Goal: Book appointment/travel/reservation

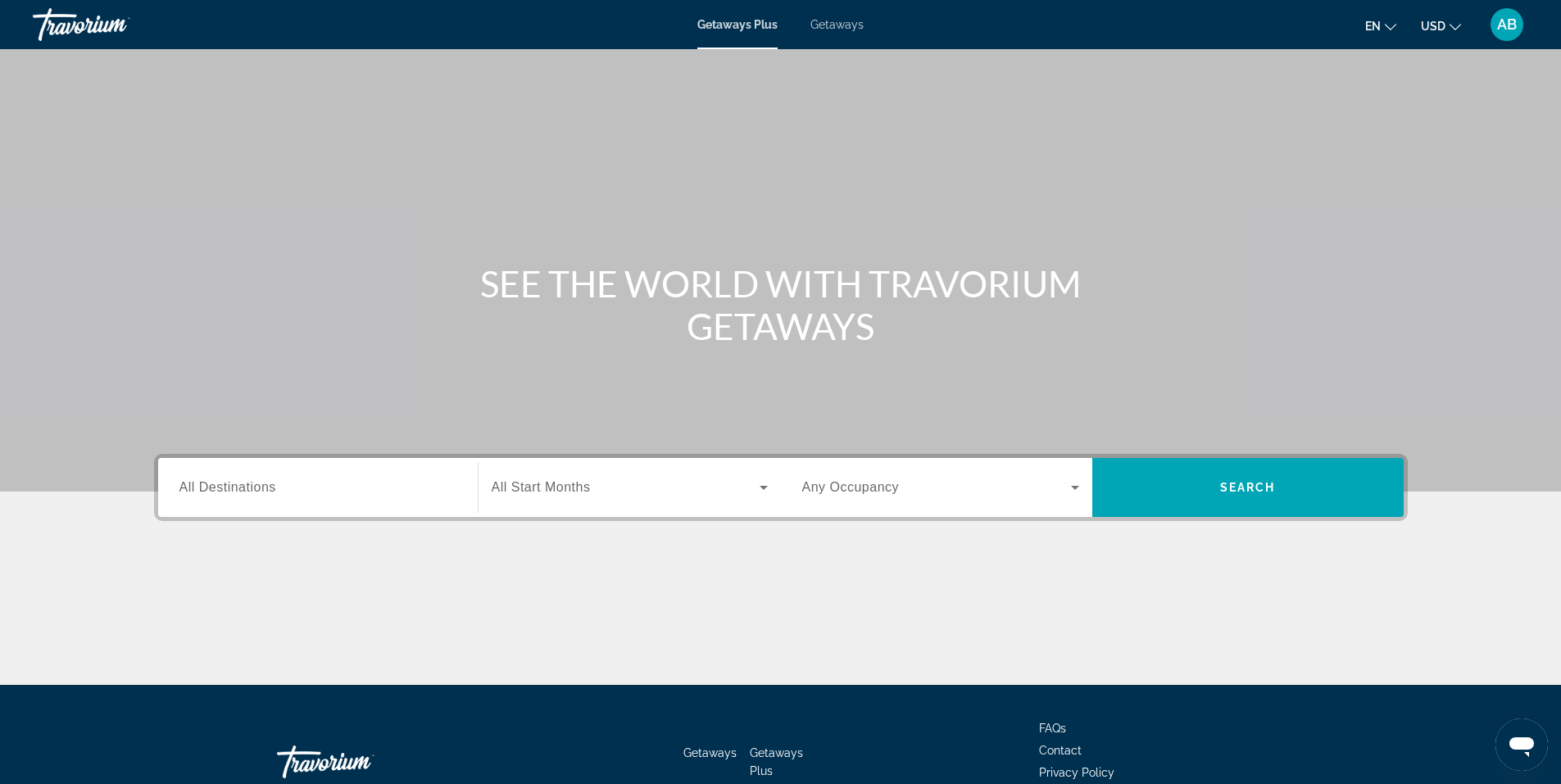
click at [828, 32] on div "Getaways Plus Getaways en English Español Français Italiano Português русский U…" at bounding box center [780, 25] width 1561 height 43
click at [847, 18] on div "Getaways Plus Getaways en English Español Français Italiano Português русский U…" at bounding box center [780, 25] width 1561 height 43
click at [839, 21] on span "Getaways" at bounding box center [837, 24] width 54 height 13
click at [275, 484] on span "All Destinations" at bounding box center [227, 486] width 97 height 14
click at [275, 484] on input "Destination All Destinations" at bounding box center [318, 488] width 277 height 19
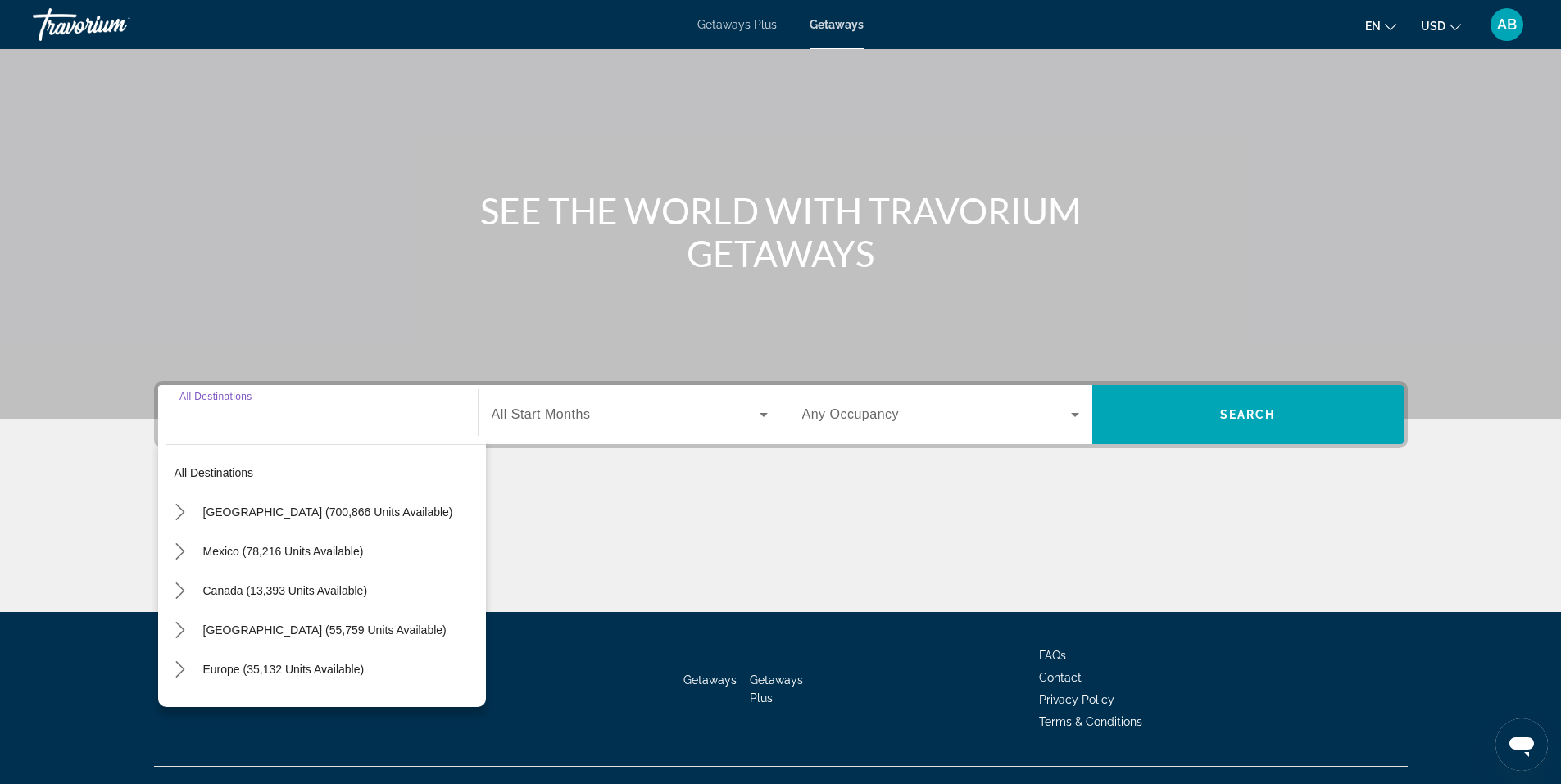
scroll to position [102, 0]
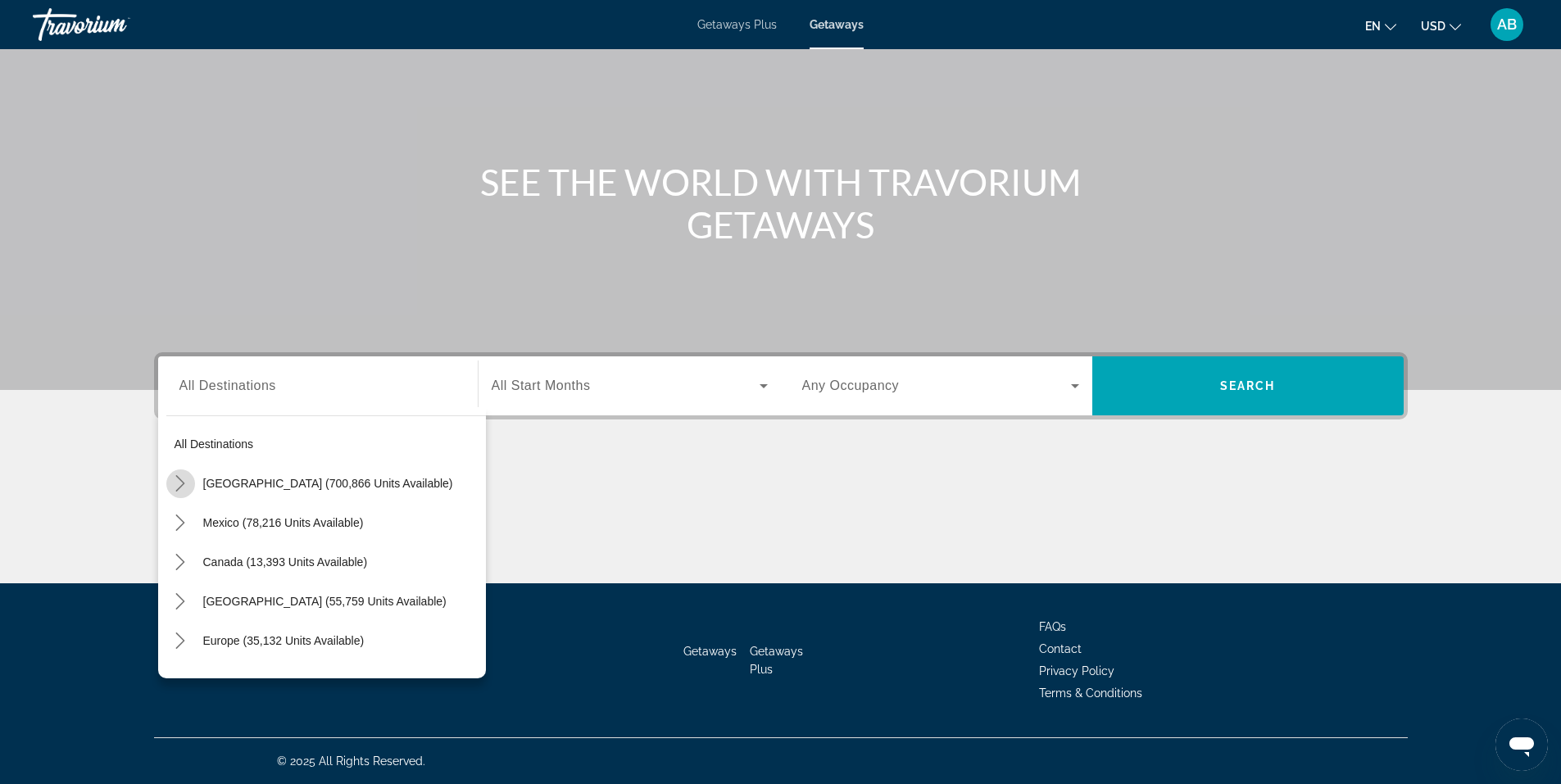
click at [183, 480] on icon "Toggle United States (700,866 units available) submenu" at bounding box center [180, 484] width 17 height 17
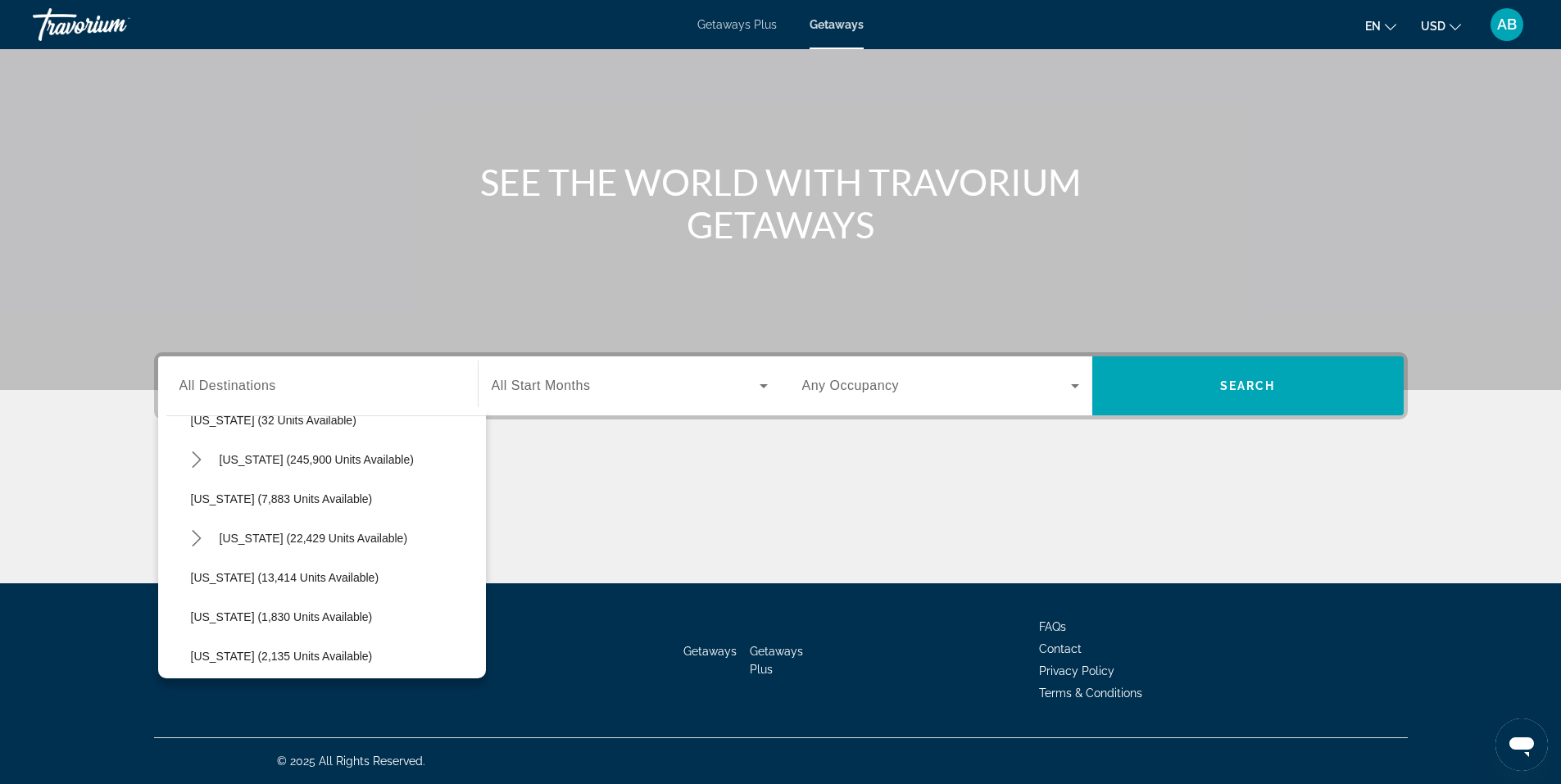
scroll to position [277, 0]
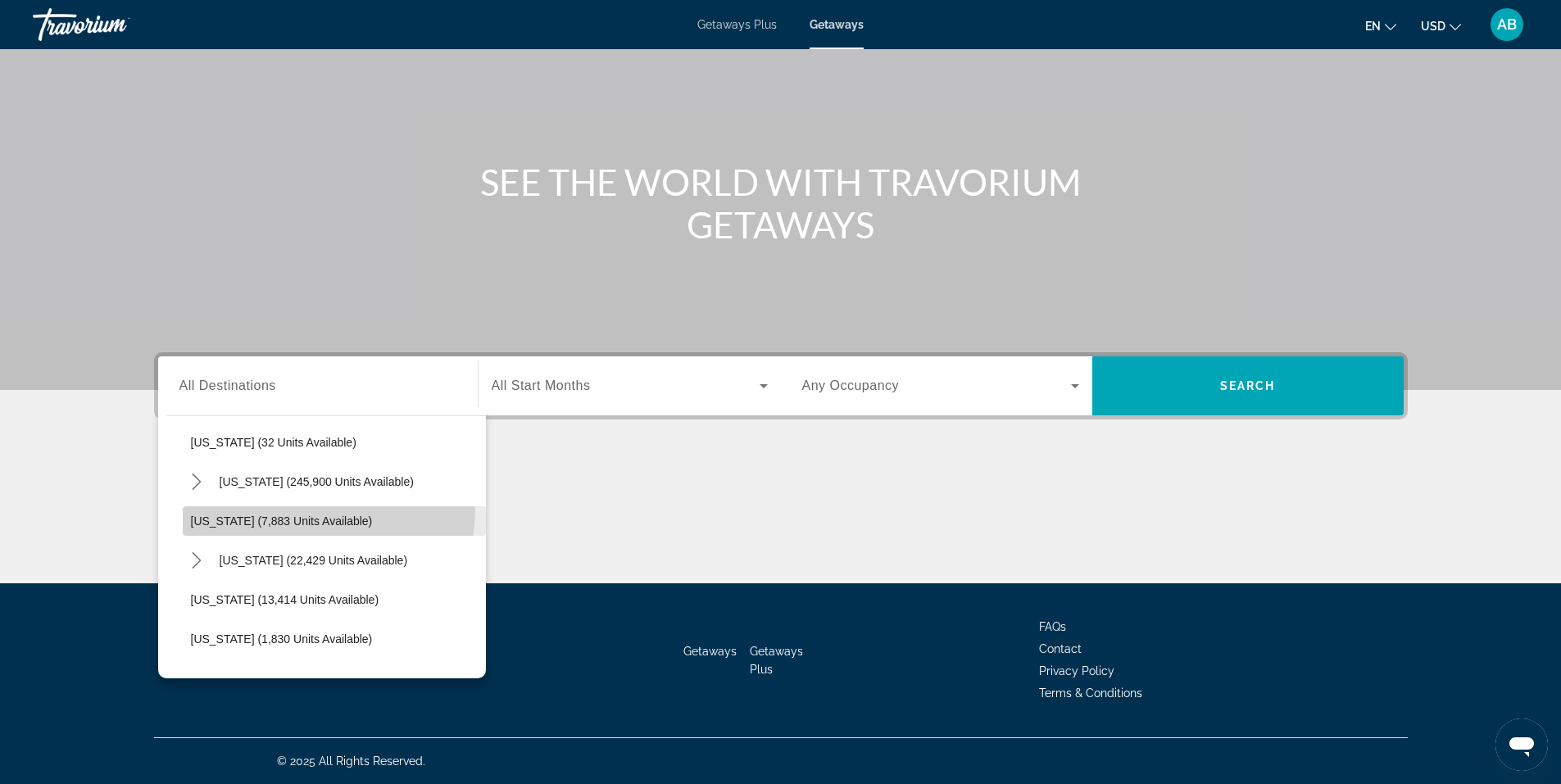
click at [254, 507] on span "Select destination: Georgia (7,883 units available)" at bounding box center [335, 521] width 303 height 40
type input "**********"
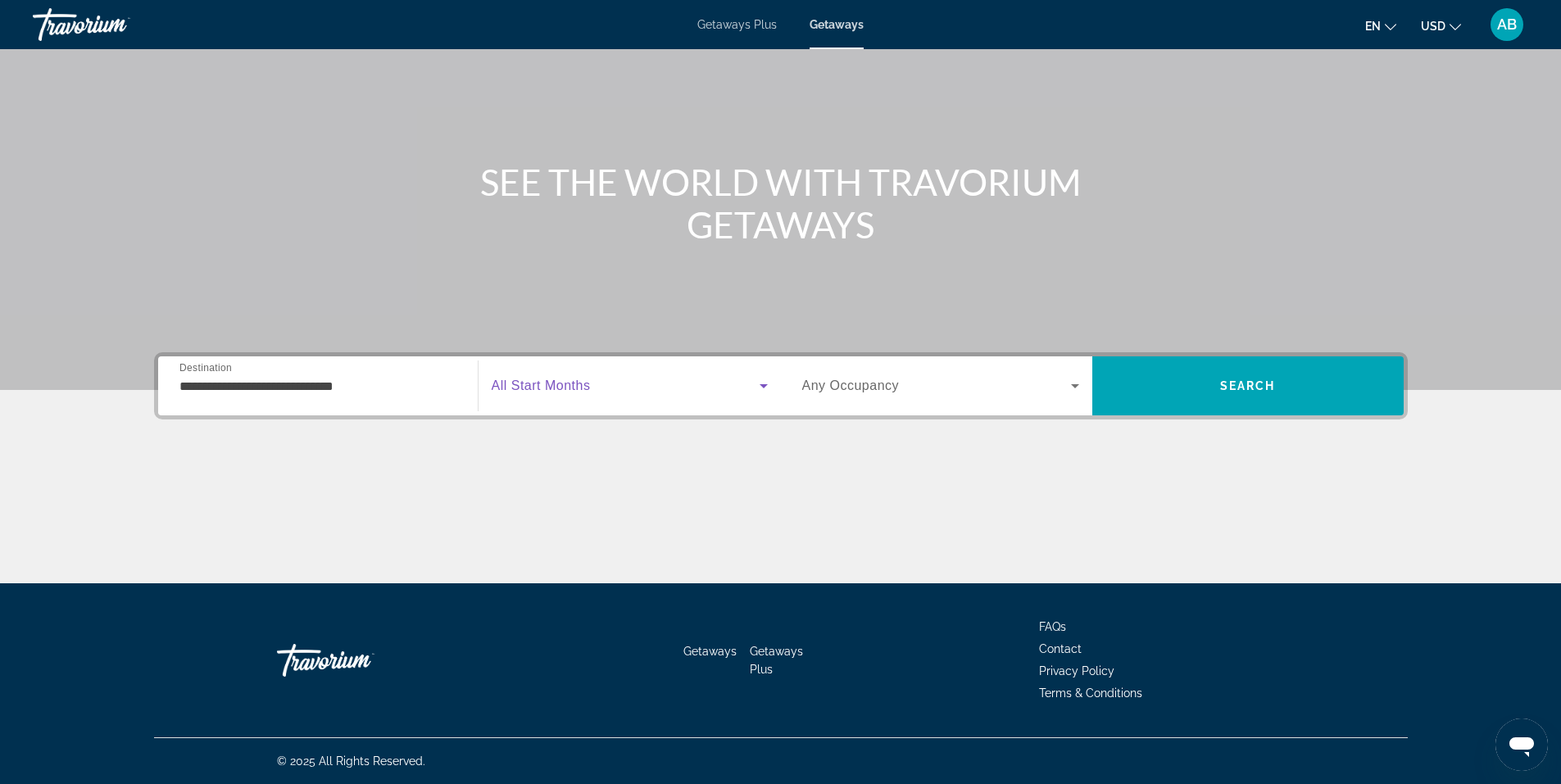
click at [756, 384] on icon "Search widget" at bounding box center [763, 386] width 19 height 19
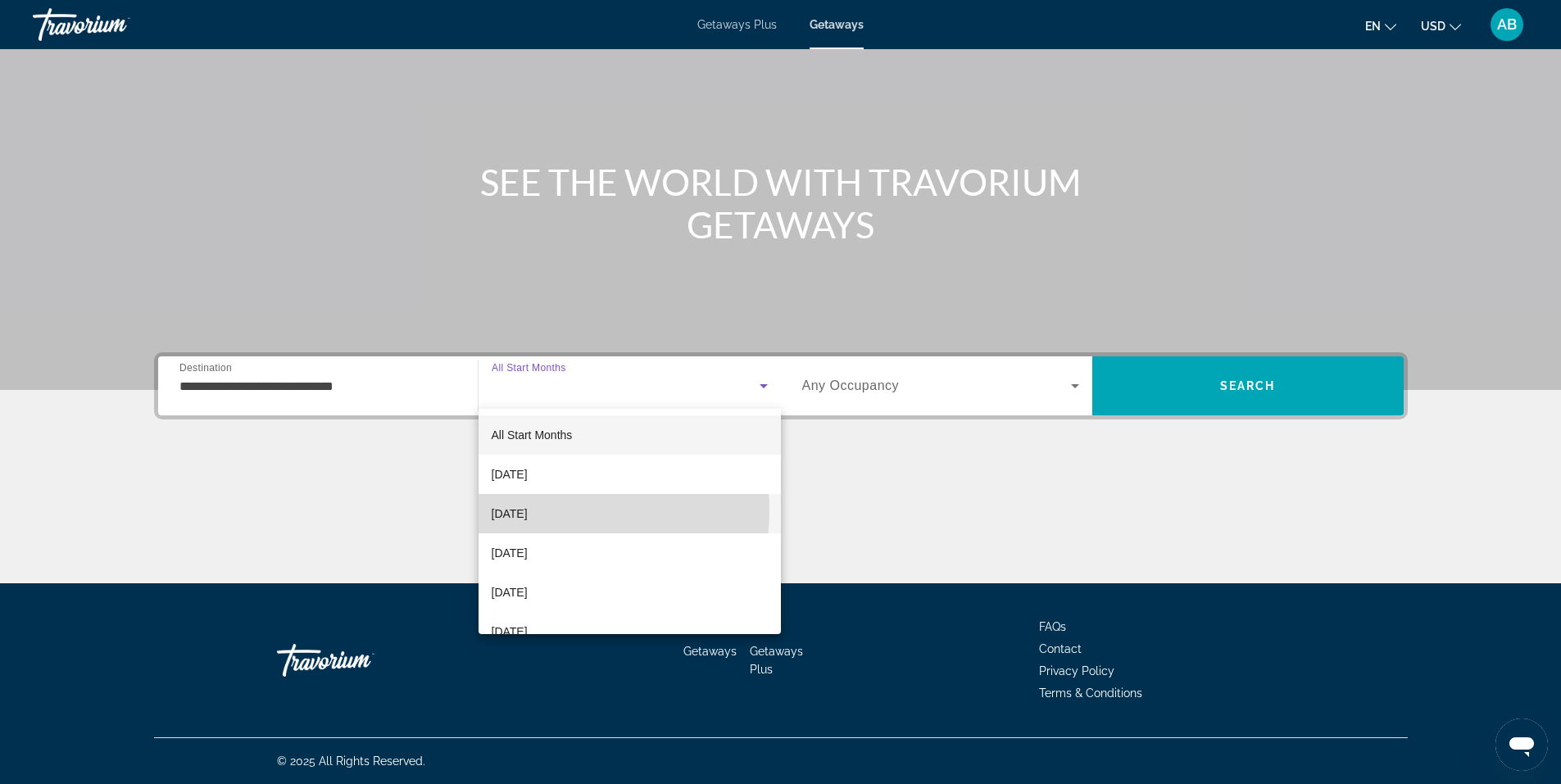
click at [528, 510] on span "November 2025" at bounding box center [510, 513] width 36 height 19
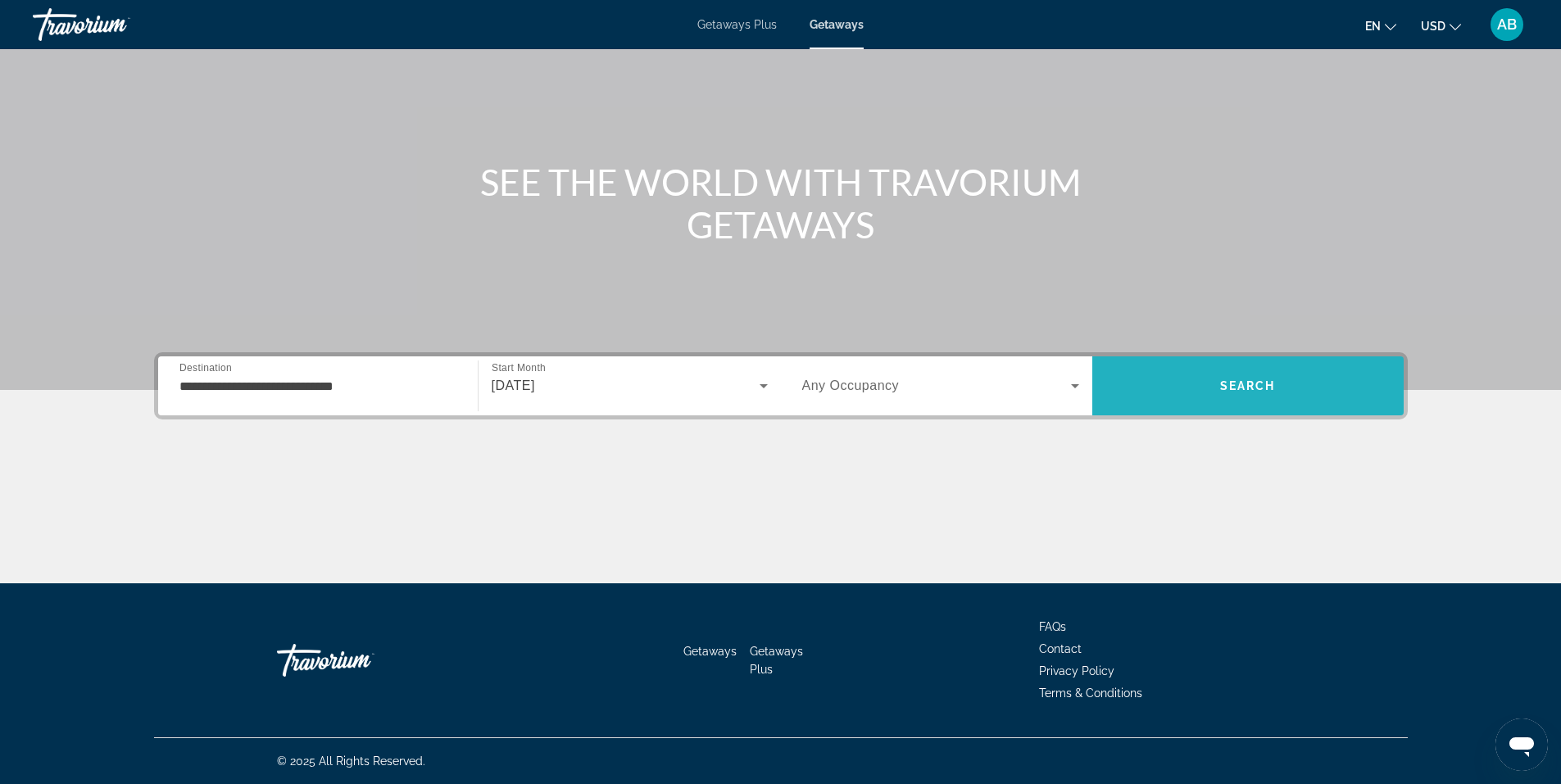
click at [1166, 366] on span "Search" at bounding box center [1248, 386] width 312 height 40
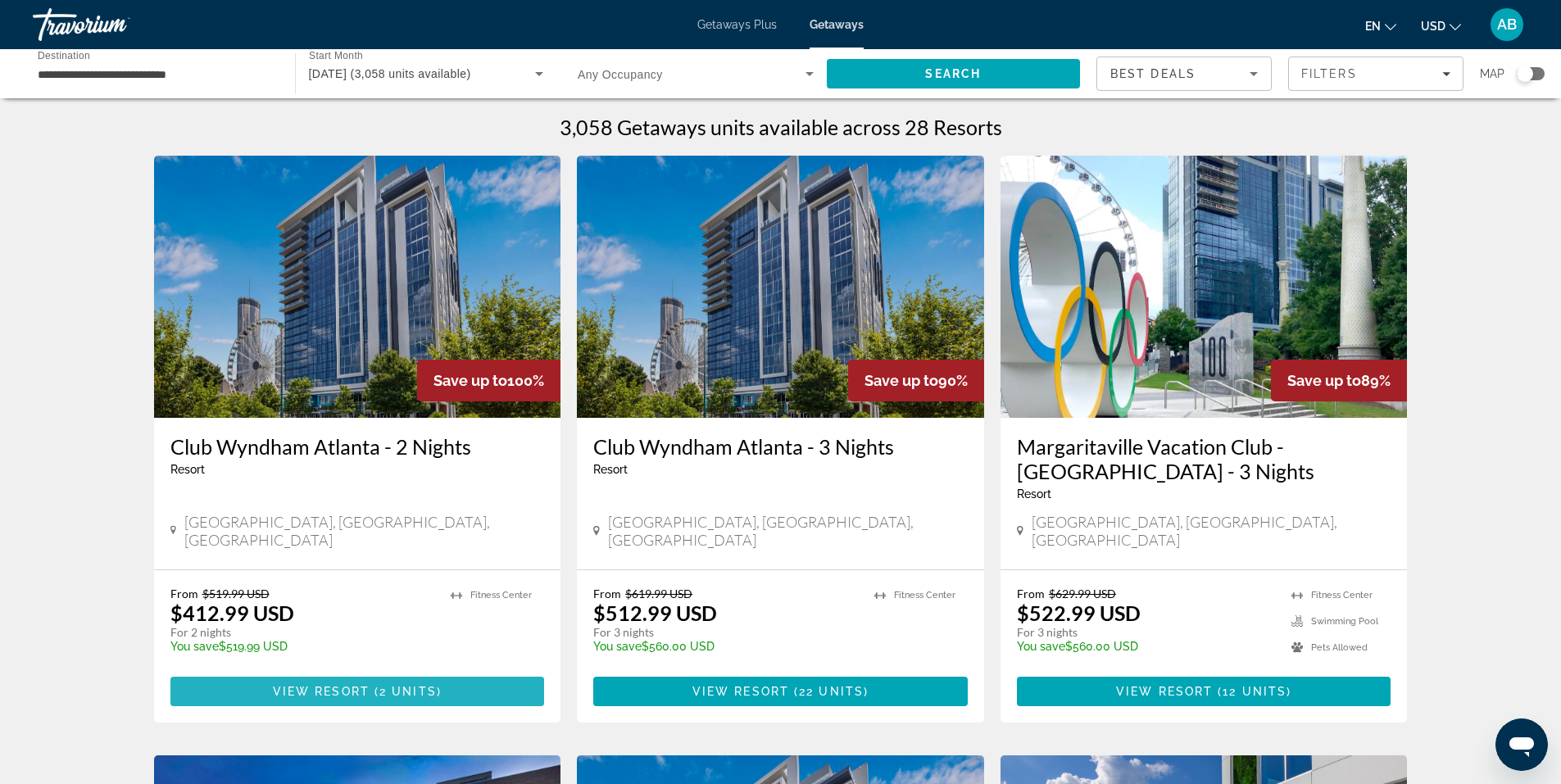
click at [379, 685] on span "2 units" at bounding box center [408, 692] width 57 height 13
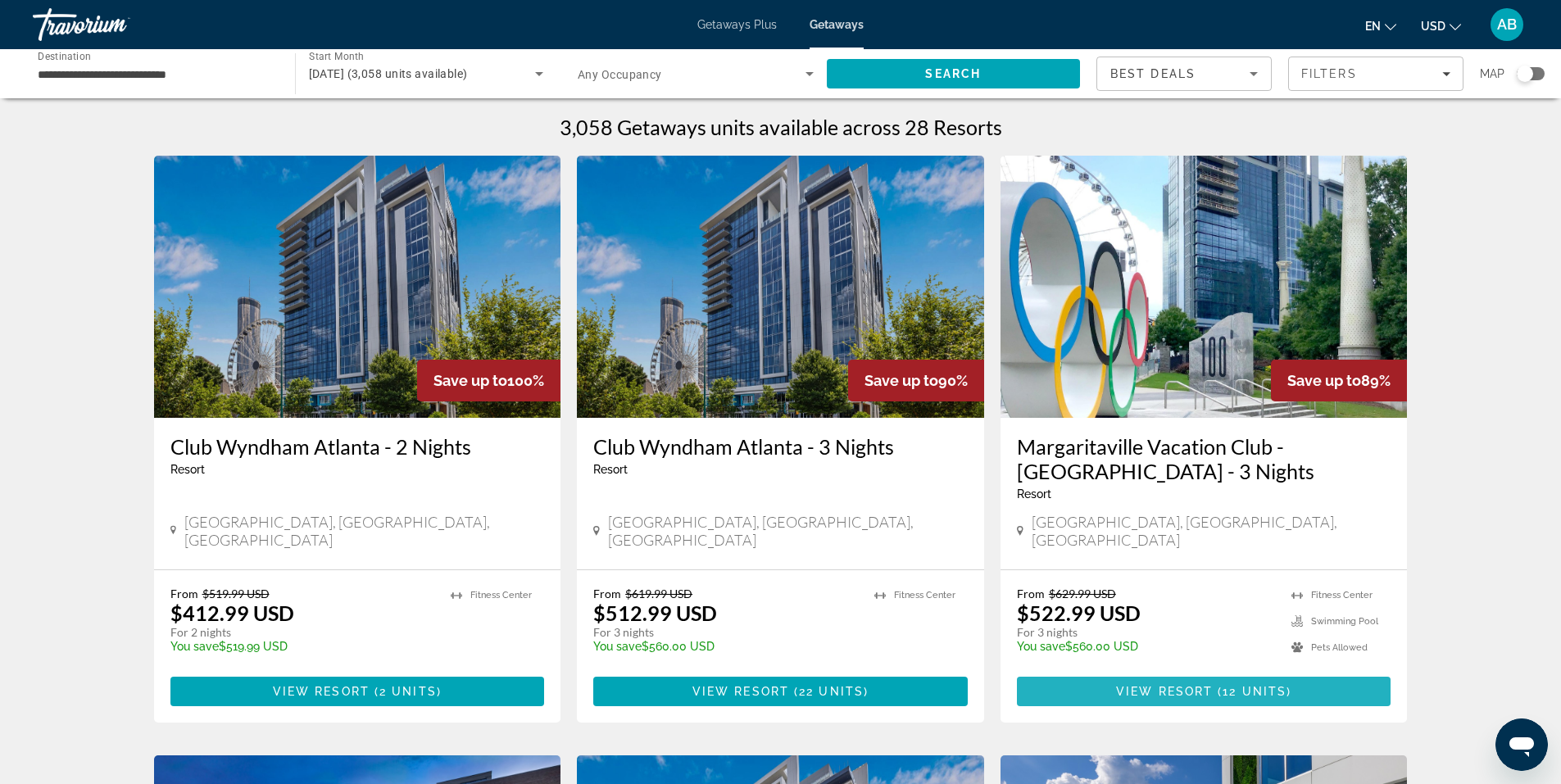
click at [1179, 685] on span "View Resort" at bounding box center [1164, 692] width 97 height 13
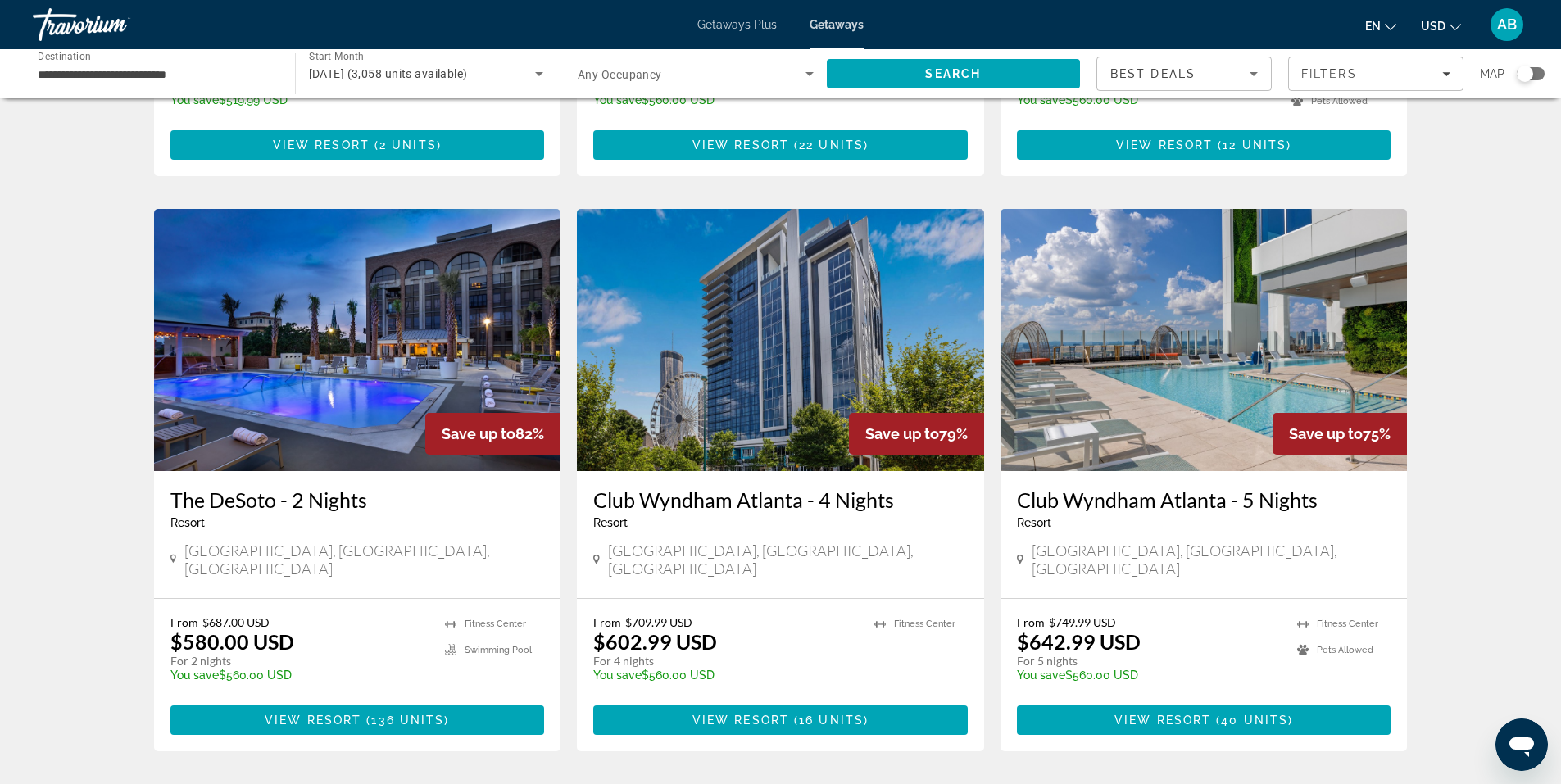
scroll to position [557, 0]
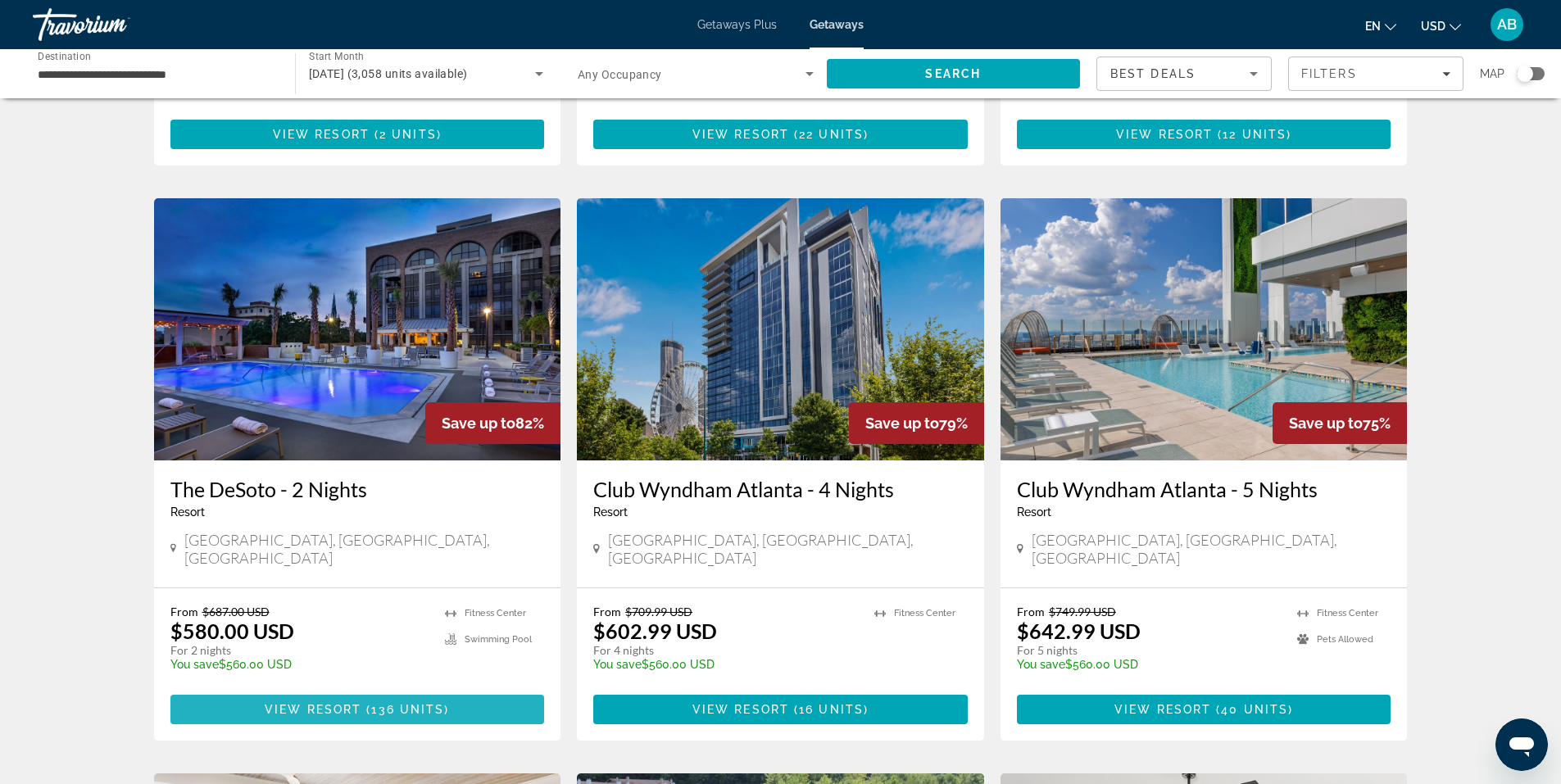
click at [418, 690] on span "Main content" at bounding box center [357, 709] width 375 height 40
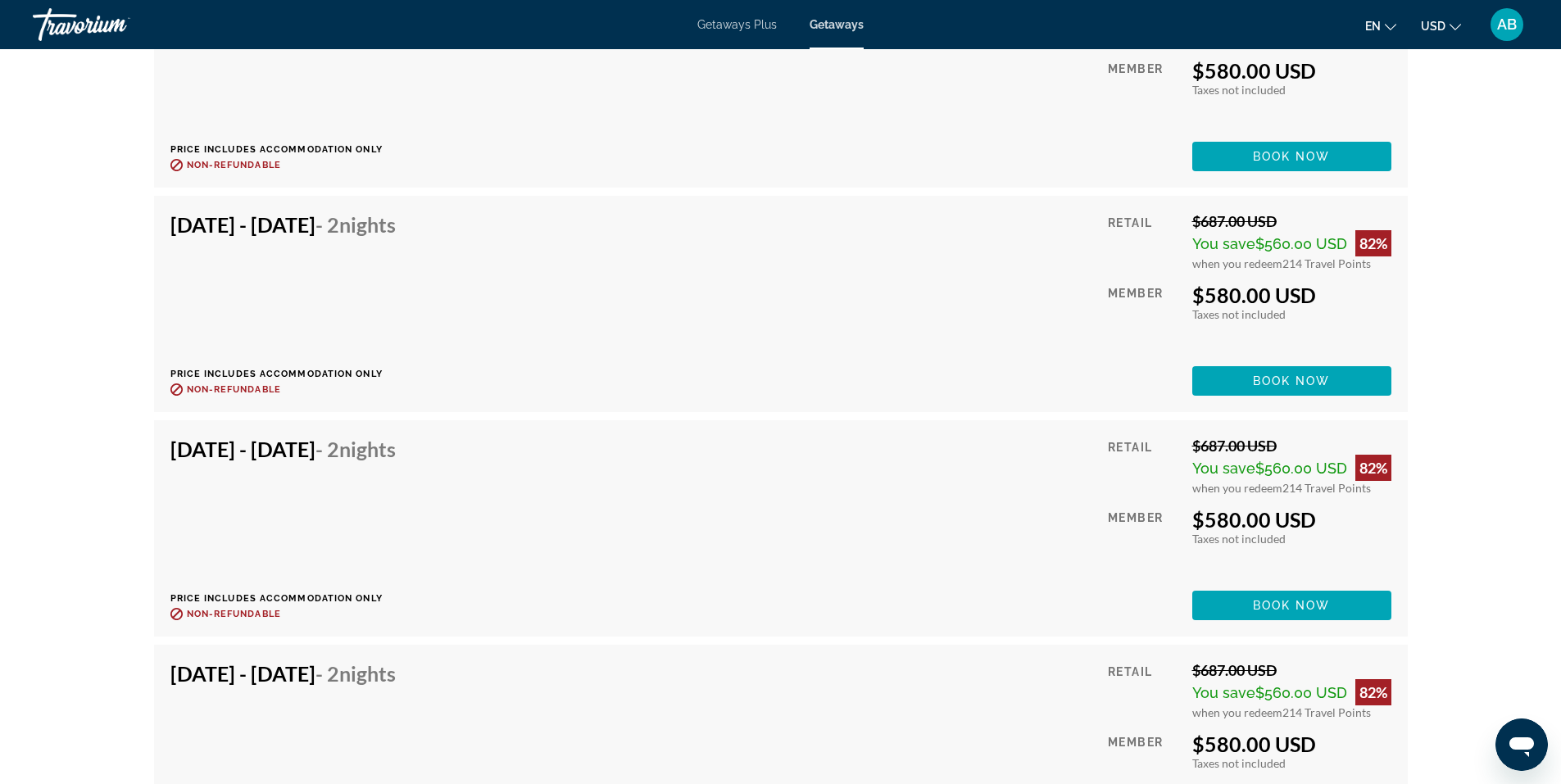
scroll to position [6071, 0]
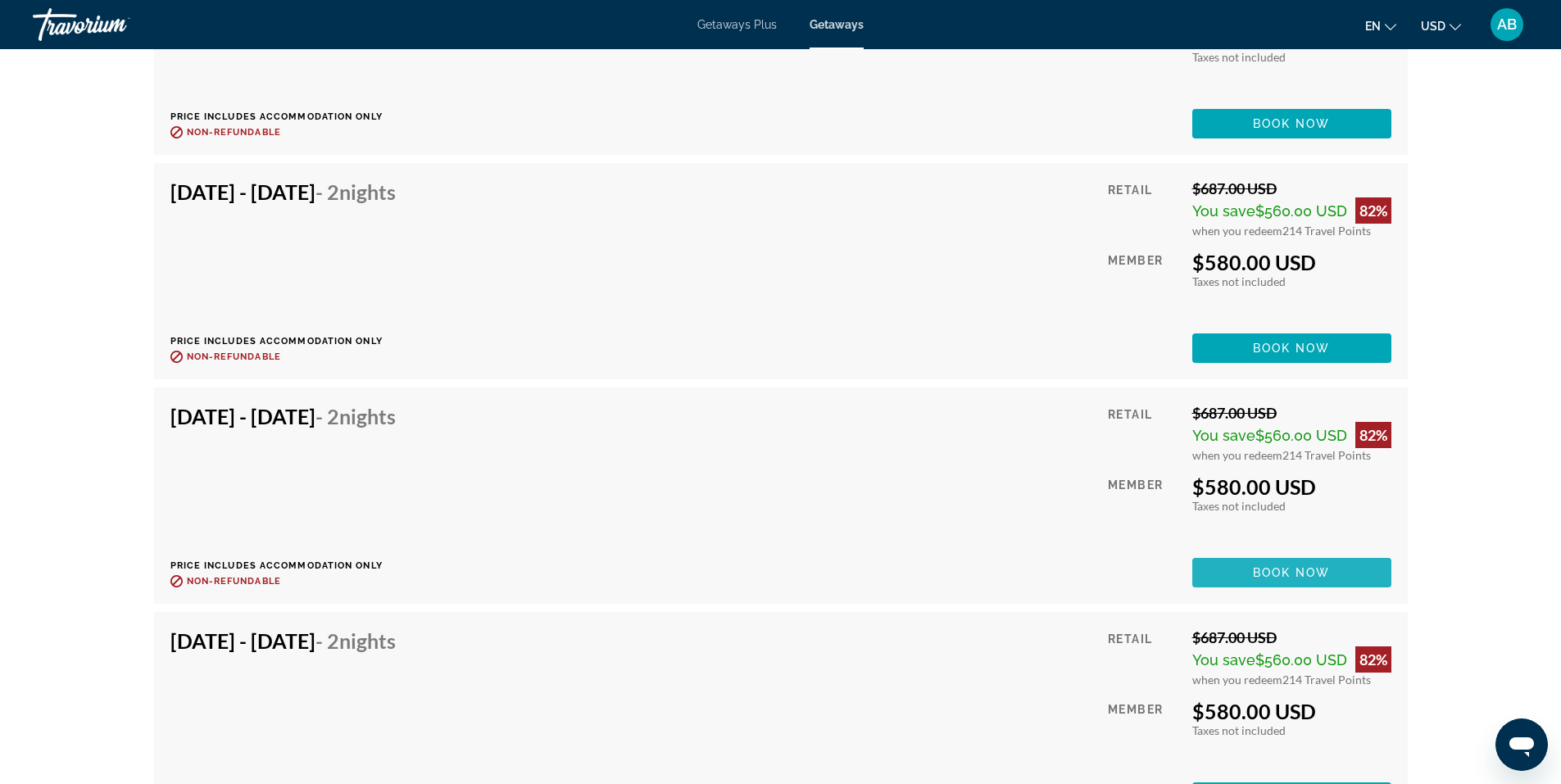
click at [1314, 553] on span "Main content" at bounding box center [1291, 572] width 199 height 40
